Goal: Task Accomplishment & Management: Manage account settings

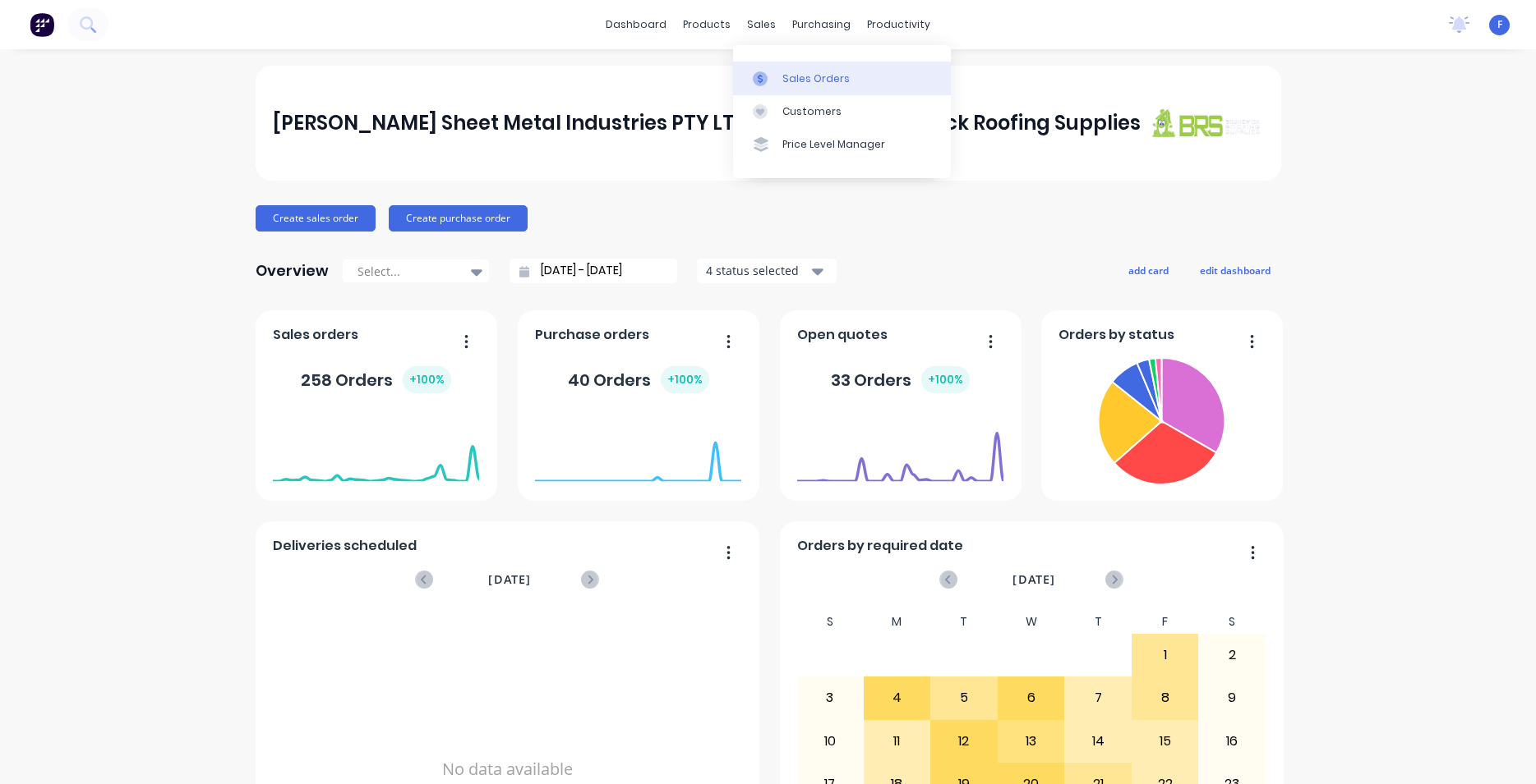
click at [813, 81] on div "Sales Orders" at bounding box center [815, 79] width 67 height 15
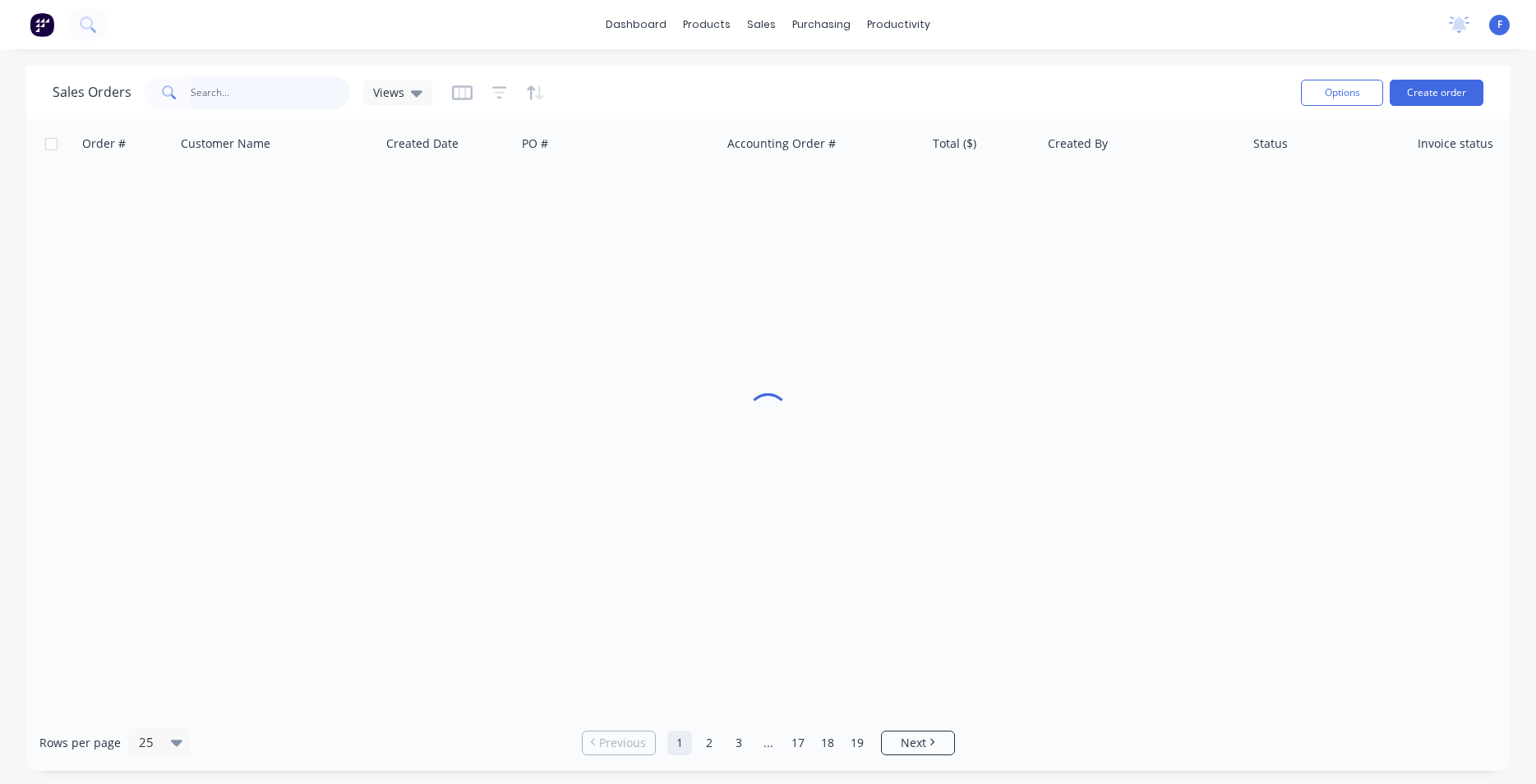
click at [245, 100] on input "text" at bounding box center [271, 92] width 160 height 33
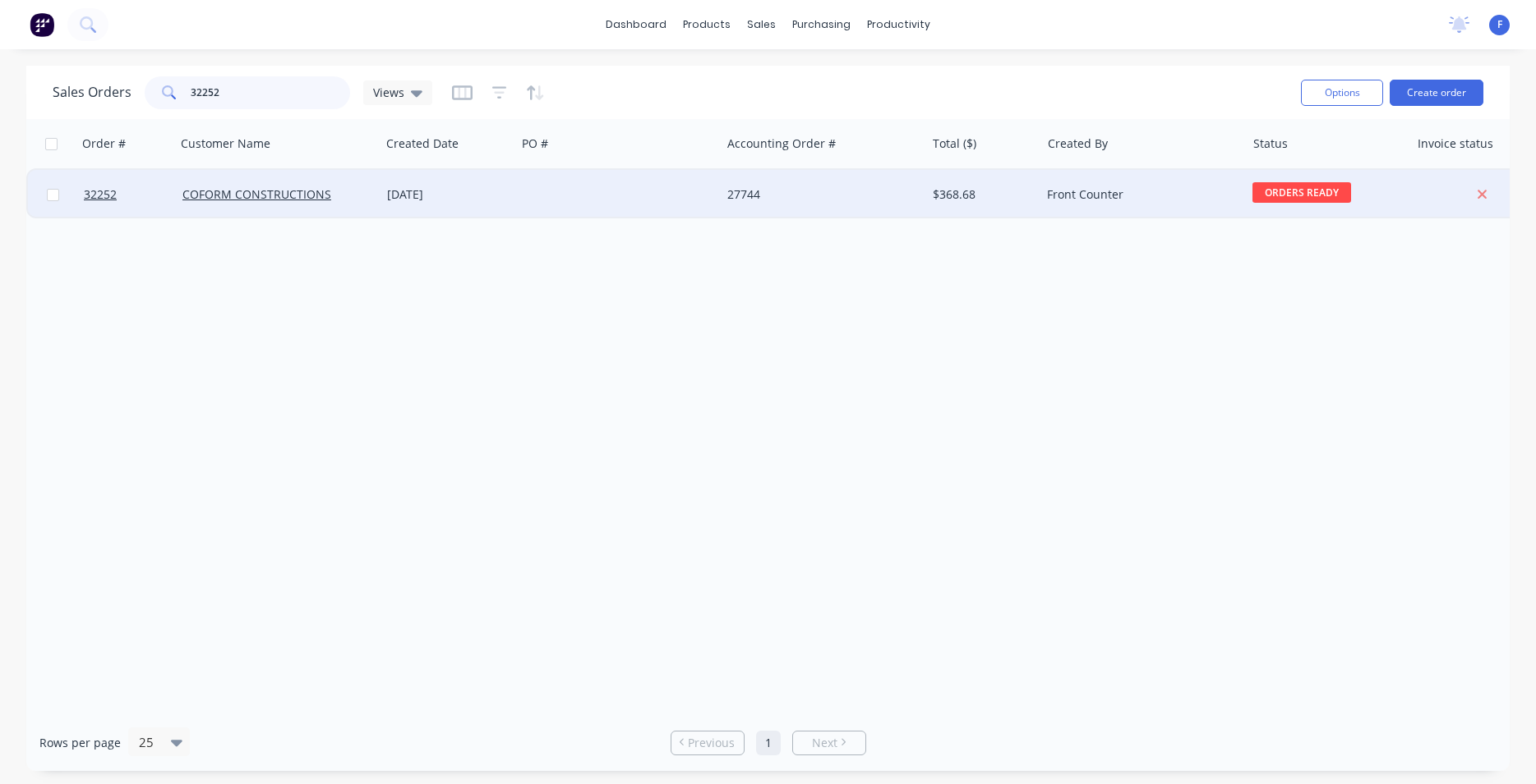
type input "32252"
click at [541, 185] on div at bounding box center [618, 194] width 205 height 49
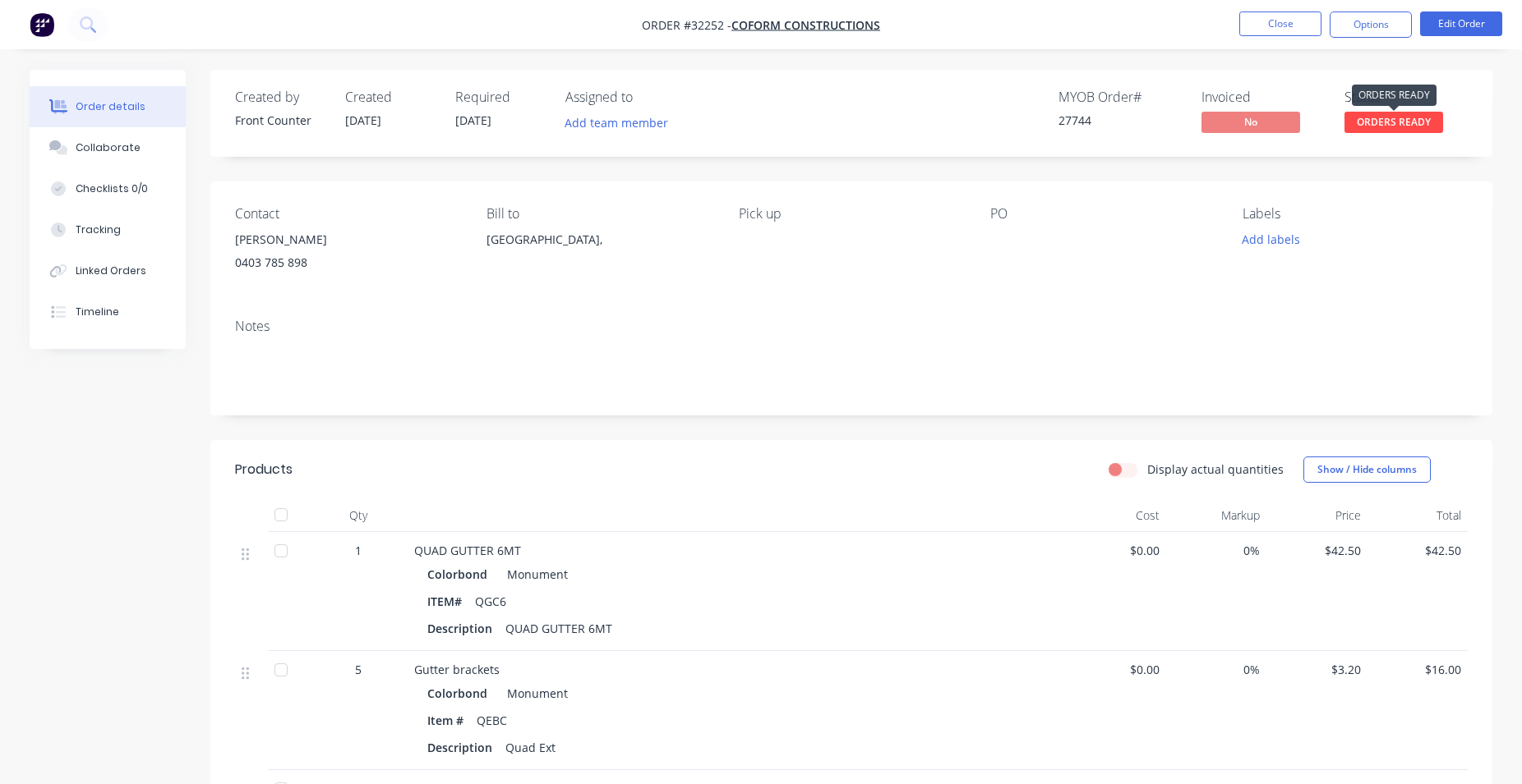
click at [1389, 128] on span "ORDERS READY" at bounding box center [1393, 122] width 99 height 21
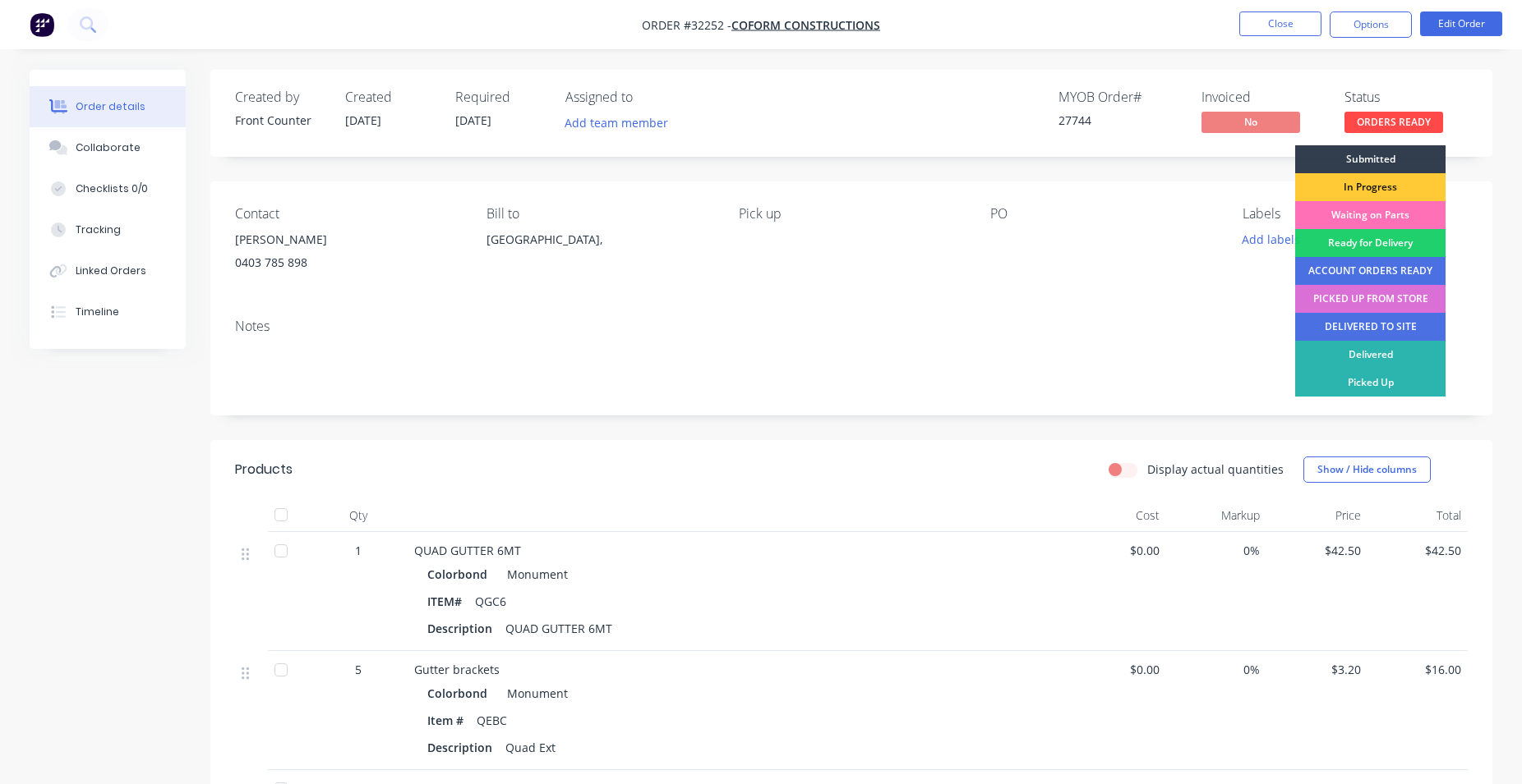
click at [1387, 304] on div "PICKED UP FROM STORE" at bounding box center [1370, 299] width 151 height 28
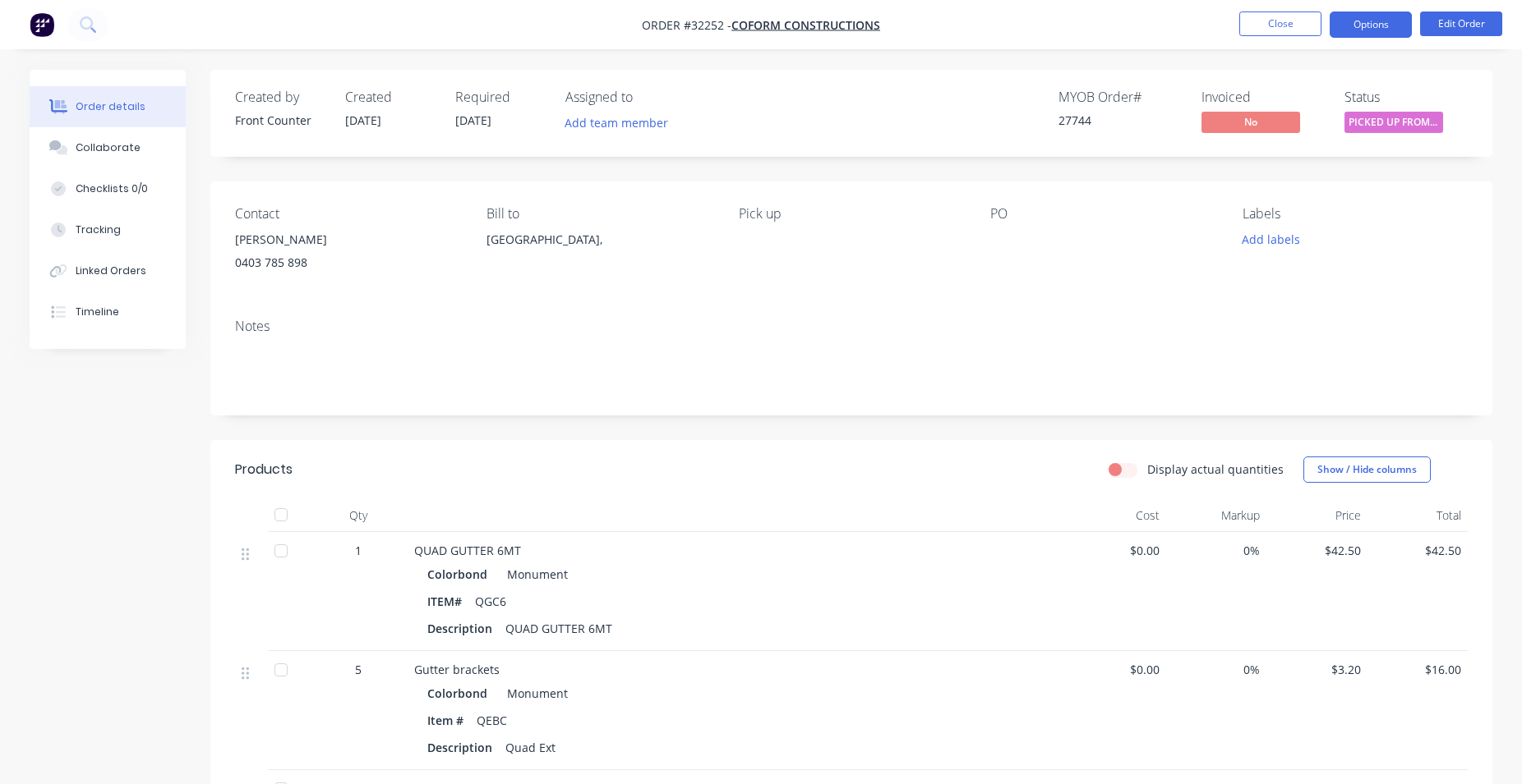
click at [1387, 19] on button "Options" at bounding box center [1371, 25] width 82 height 26
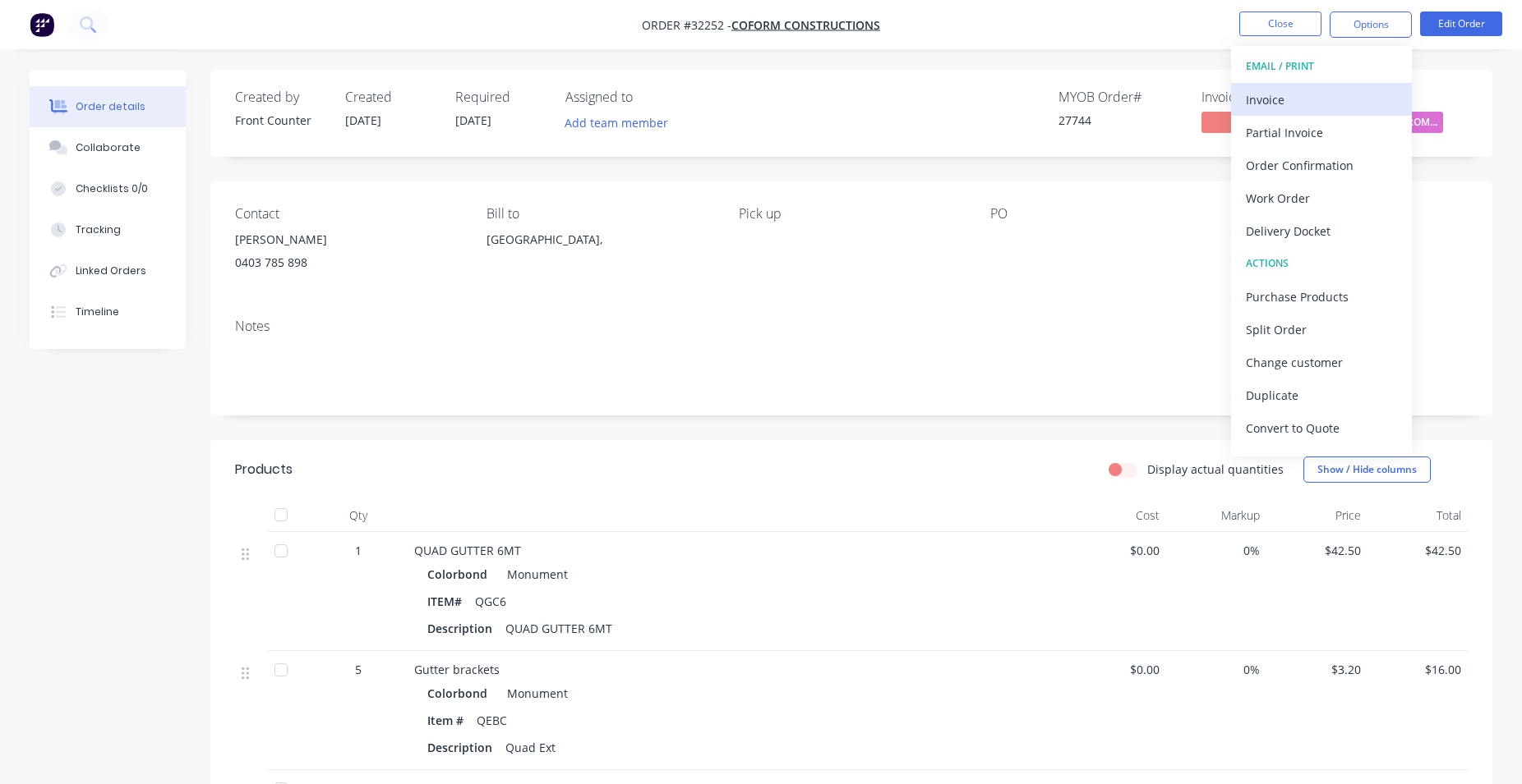
click at [1335, 104] on div "Invoice" at bounding box center [1321, 100] width 151 height 24
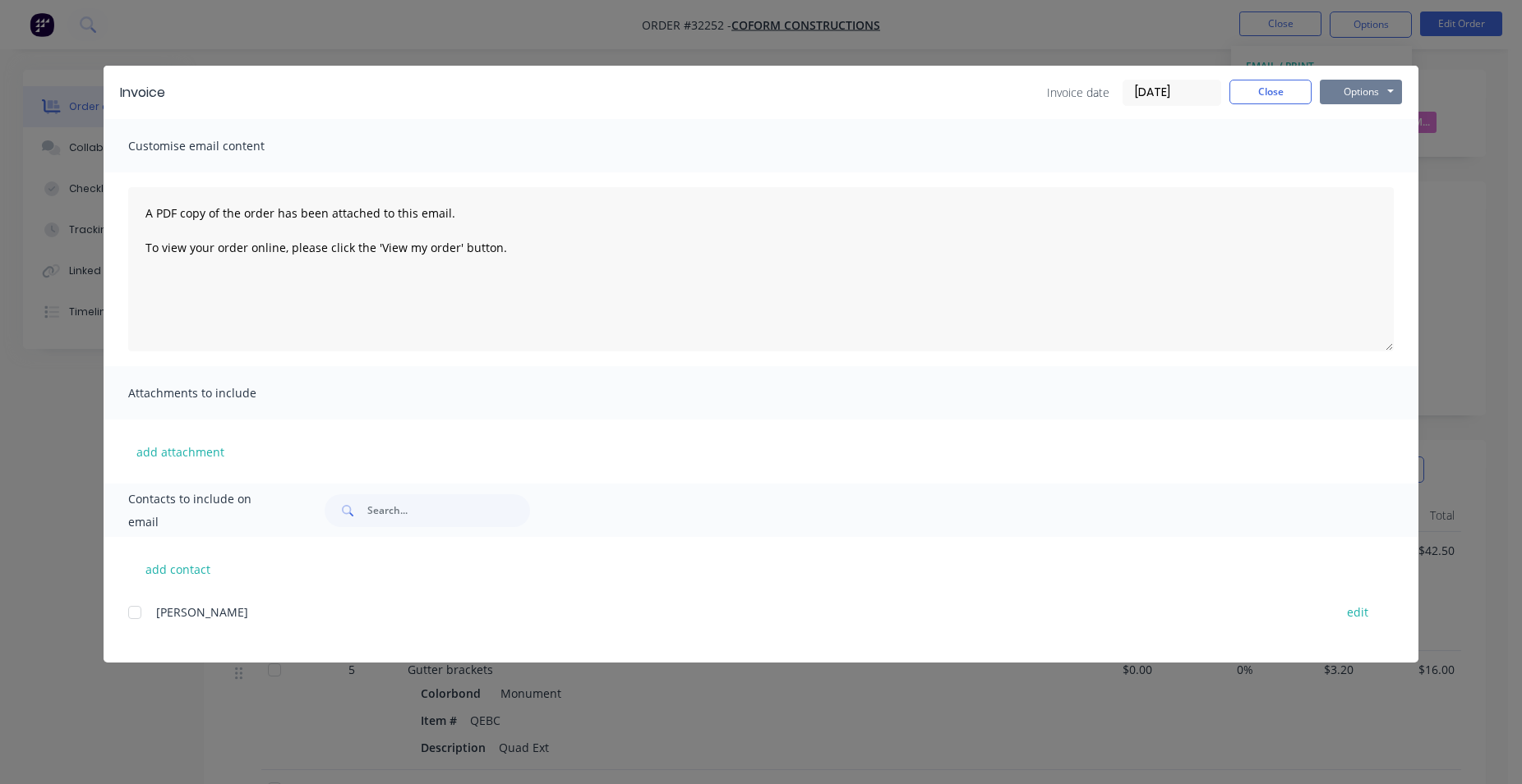
click at [1360, 91] on button "Options" at bounding box center [1361, 92] width 82 height 25
click at [1381, 141] on button "Print" at bounding box center [1372, 148] width 105 height 27
click at [1283, 92] on button "Close" at bounding box center [1270, 92] width 82 height 25
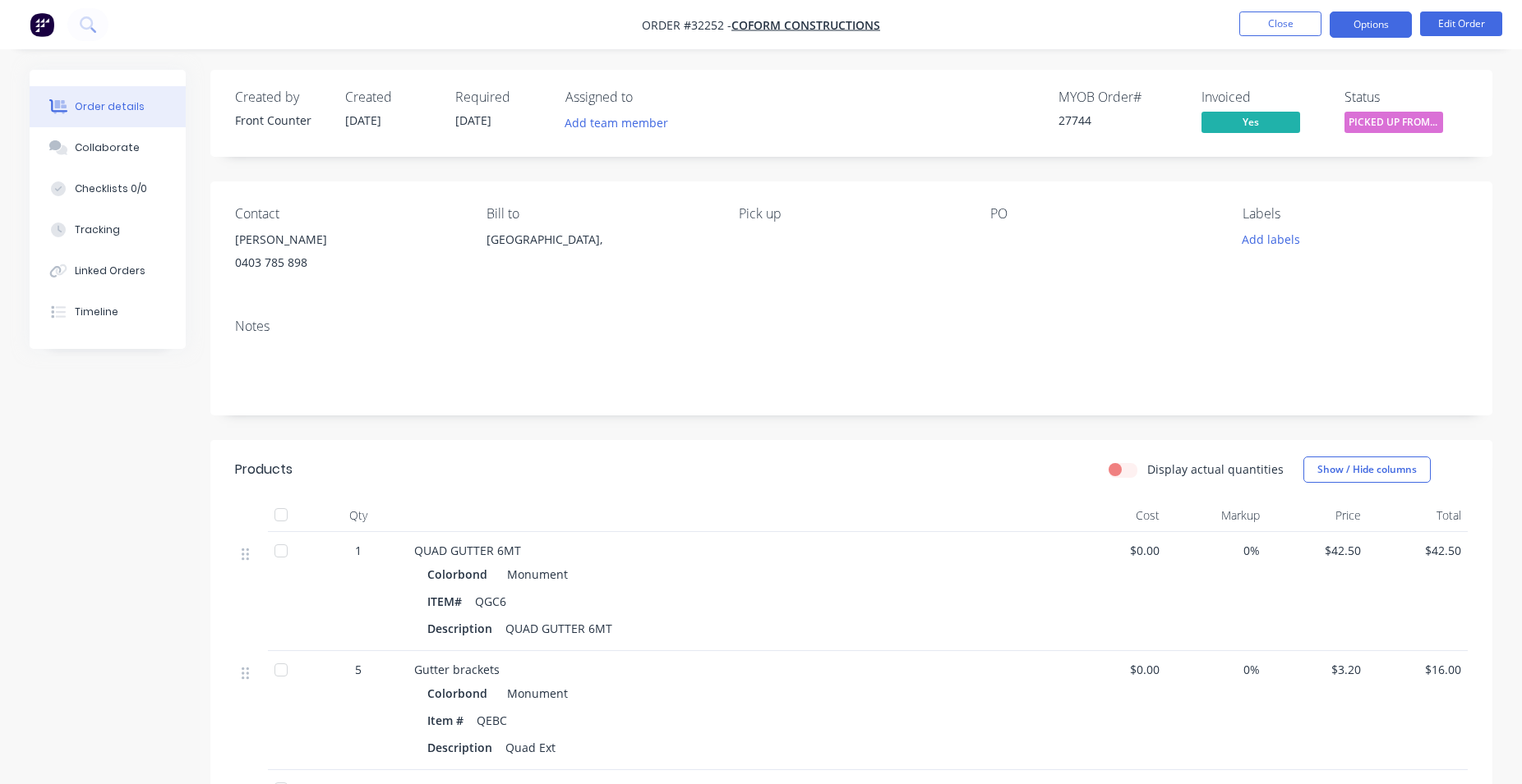
click at [1383, 19] on button "Options" at bounding box center [1371, 25] width 82 height 26
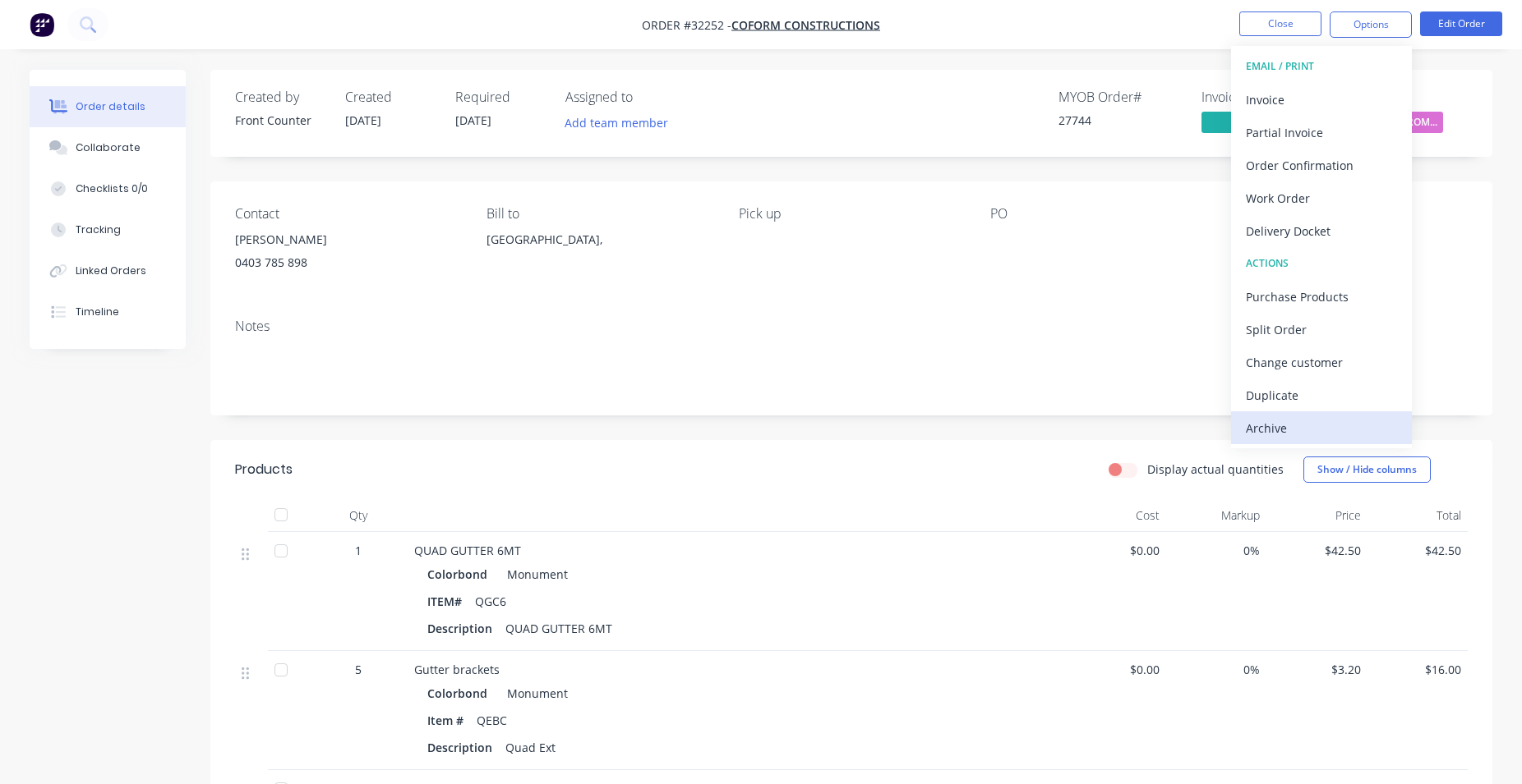
click at [1291, 435] on div "Archive" at bounding box center [1321, 428] width 151 height 24
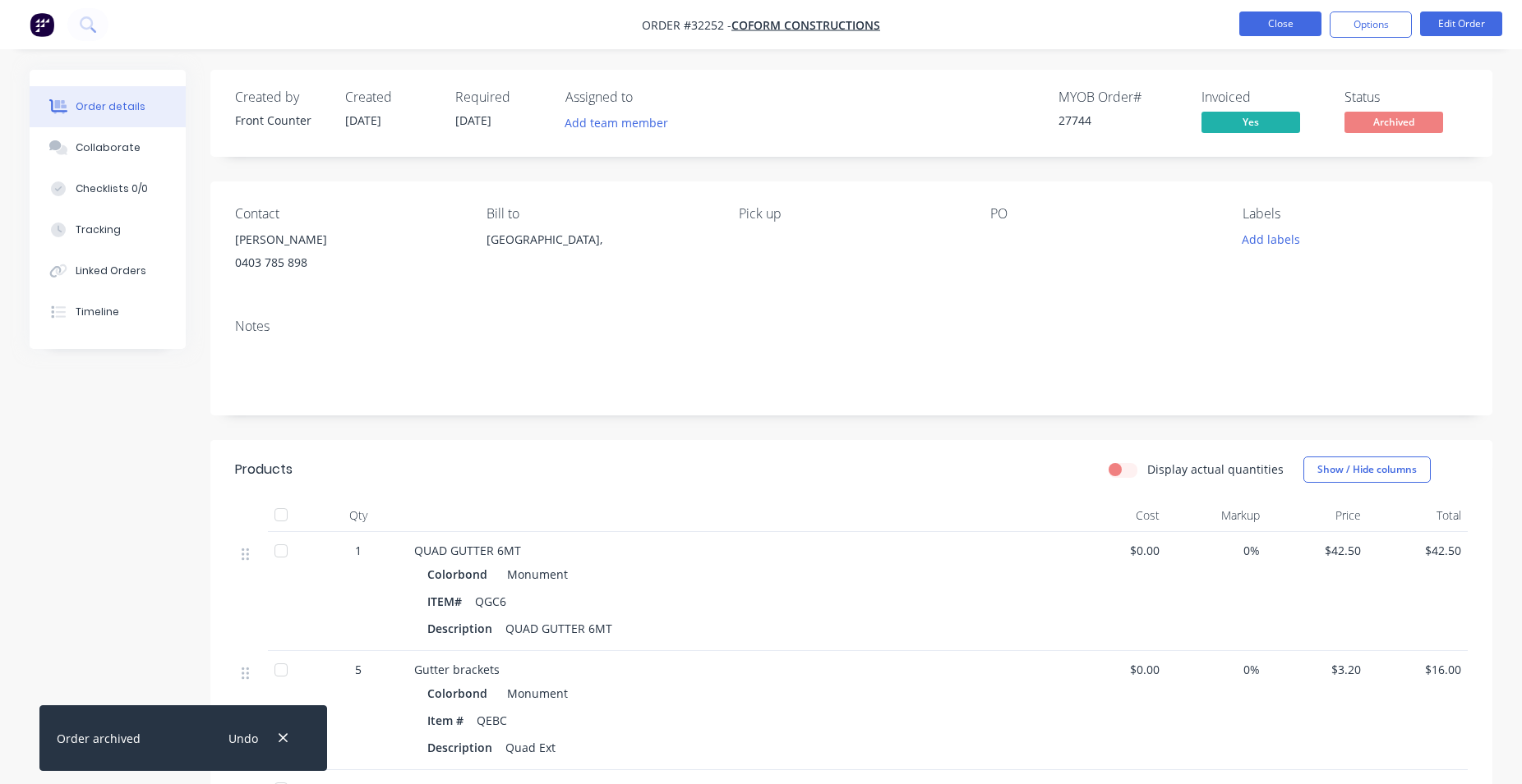
click at [1264, 19] on button "Close" at bounding box center [1280, 24] width 82 height 25
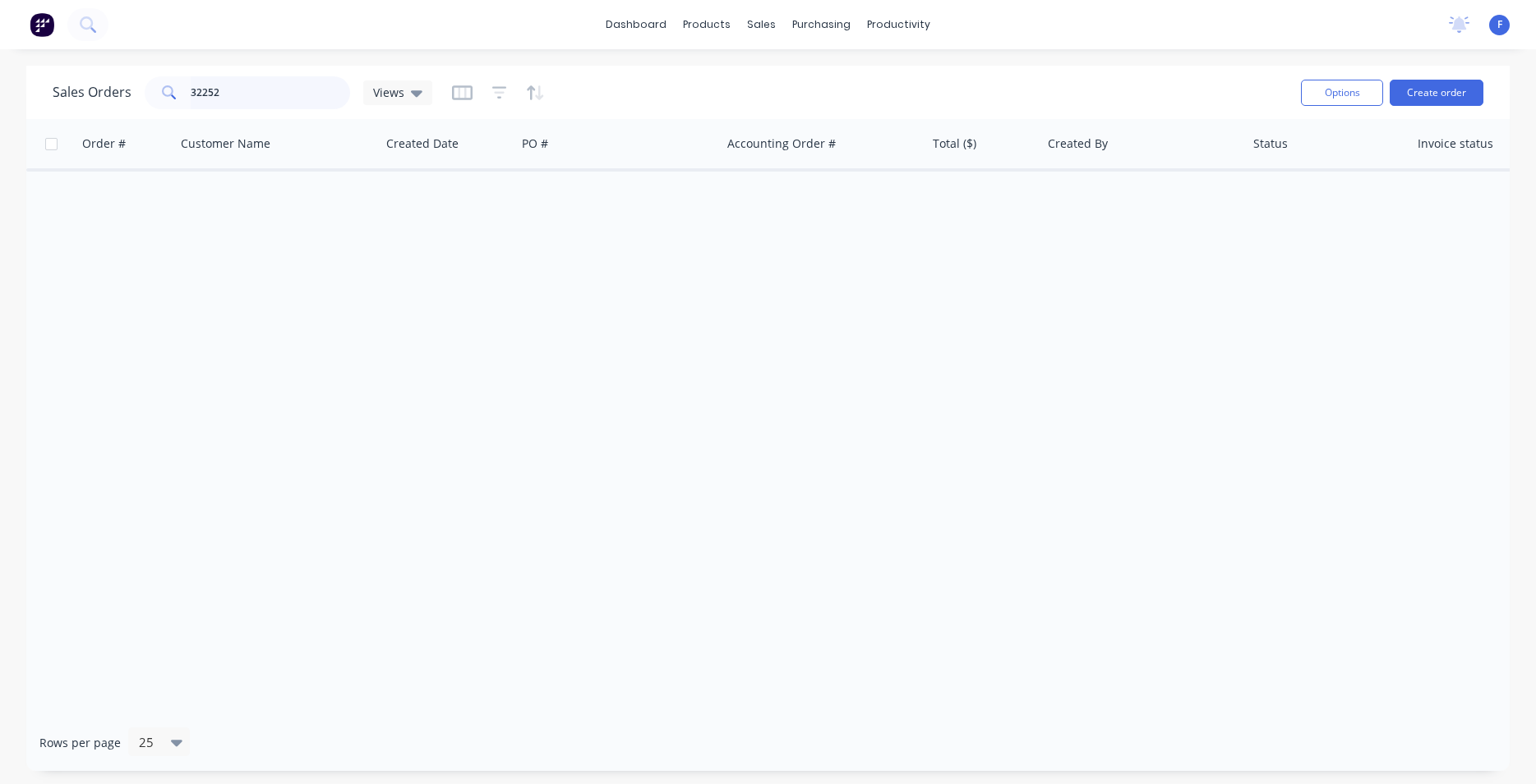
click at [245, 83] on input "32252" at bounding box center [271, 92] width 160 height 33
type input "3"
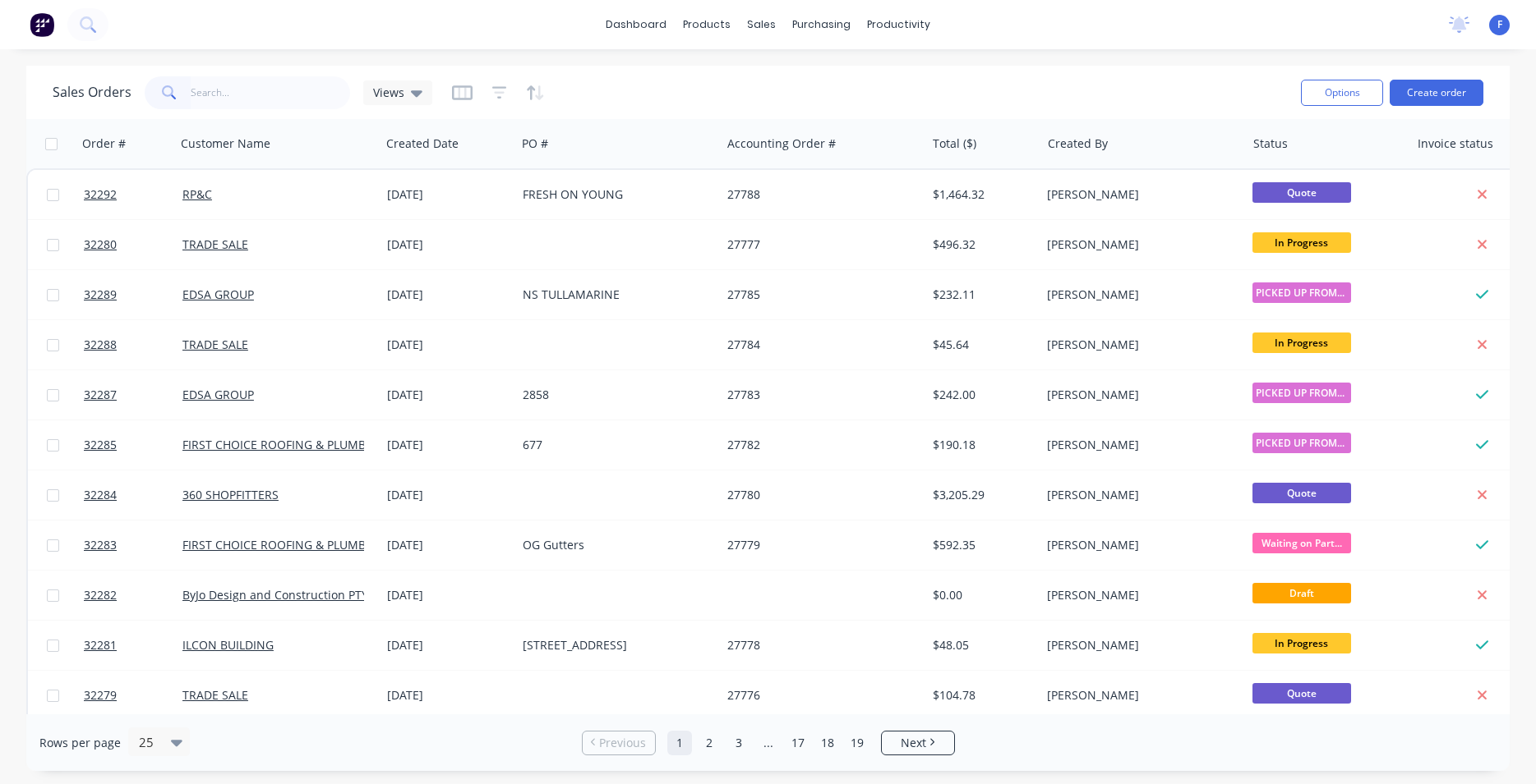
click at [39, 23] on img at bounding box center [42, 24] width 25 height 25
